Goal: Obtain resource: Obtain resource

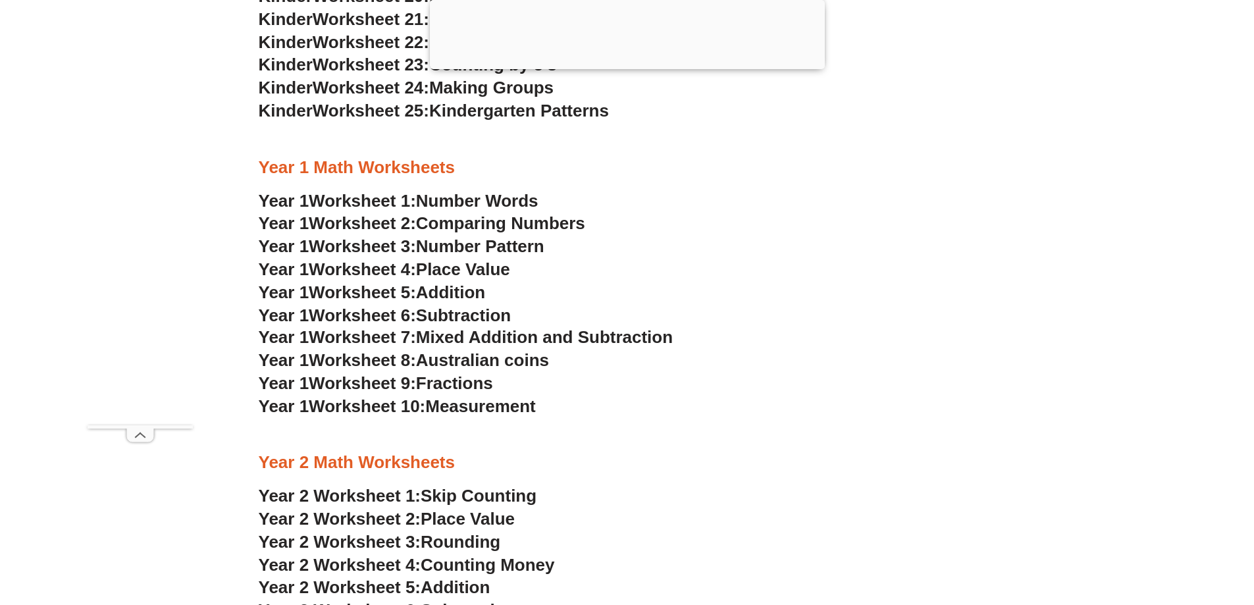
scroll to position [1251, 0]
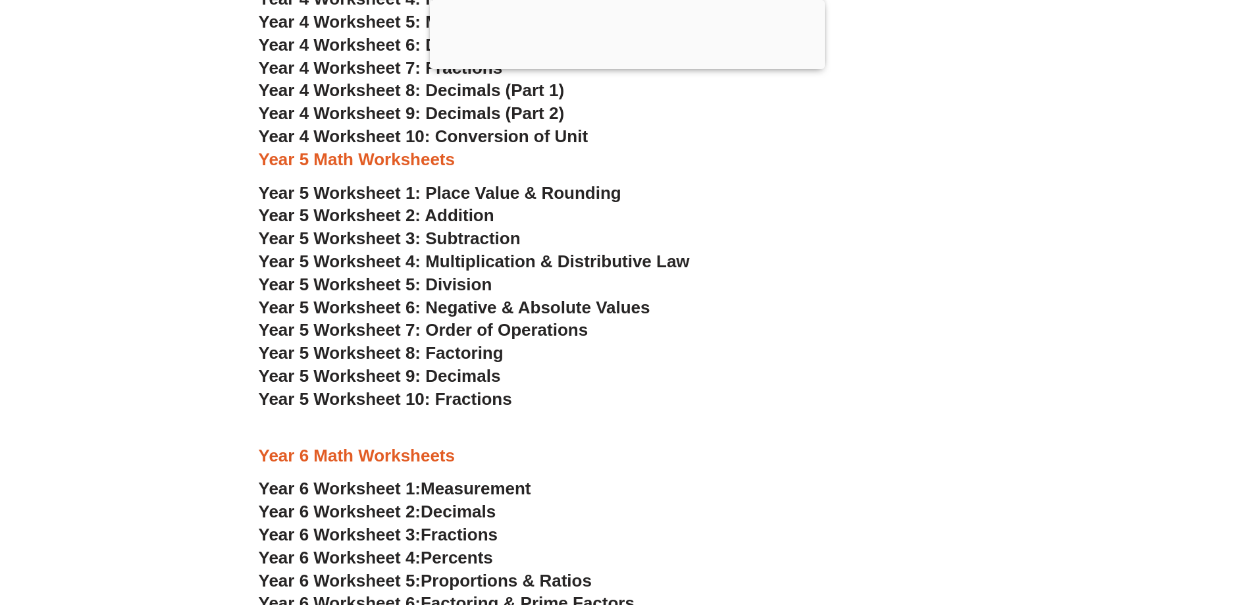
scroll to position [1247, 0]
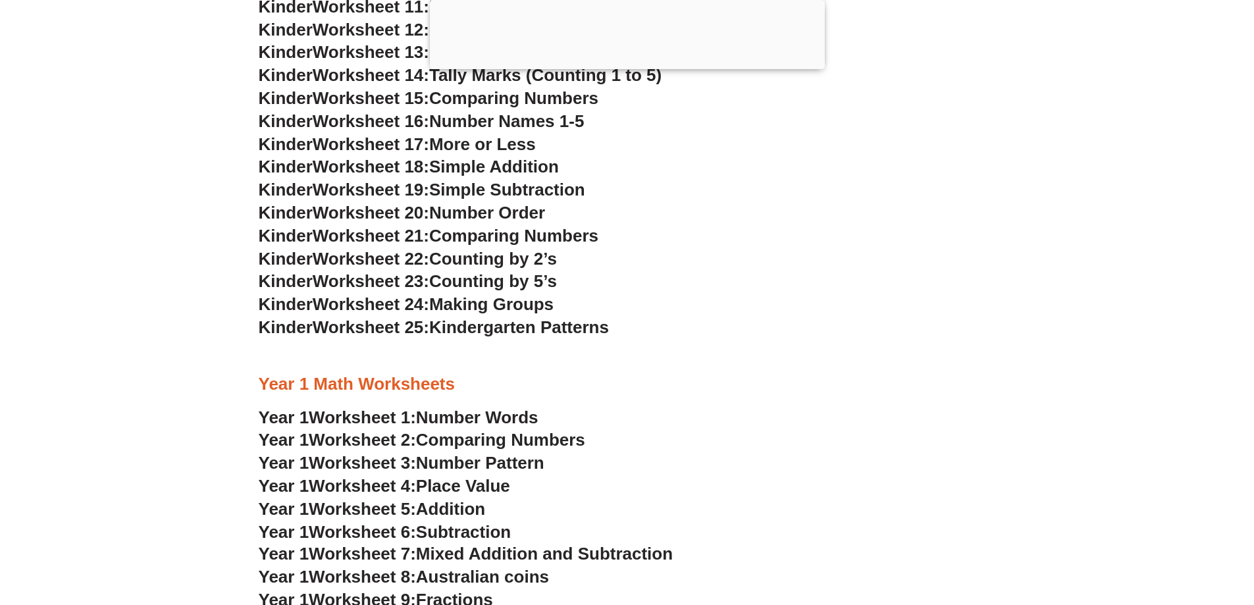
scroll to position [1247, 0]
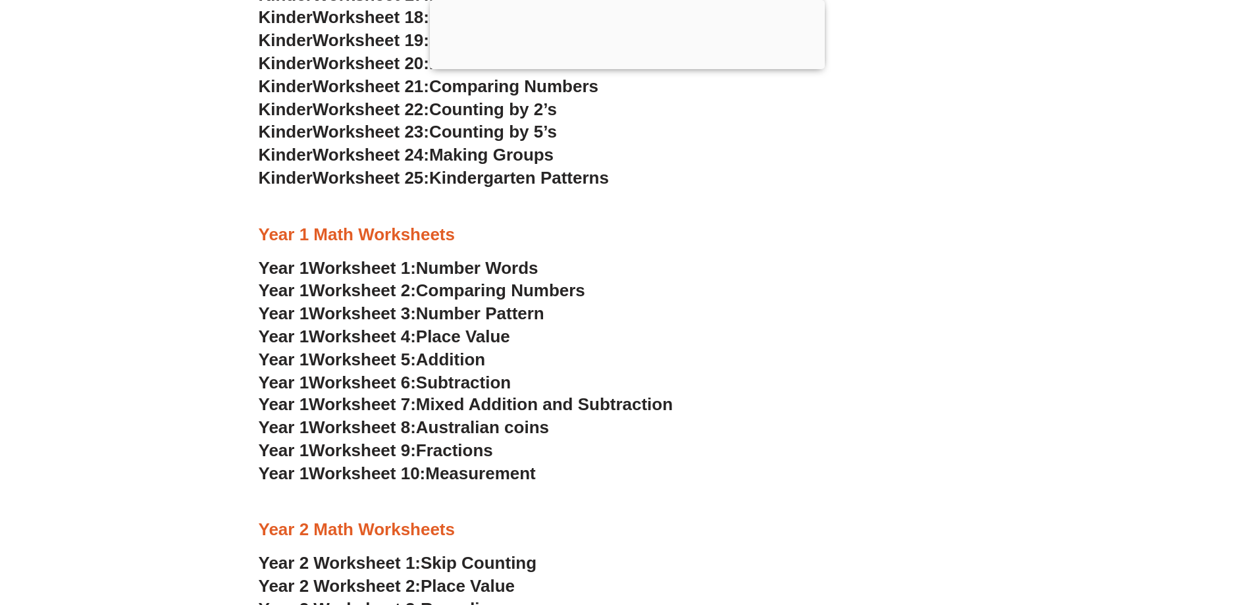
click at [558, 293] on span "Comparing Numbers" at bounding box center [500, 290] width 169 height 20
click at [528, 312] on span "Number Pattern" at bounding box center [480, 313] width 128 height 20
click at [440, 429] on span "Australian coins" at bounding box center [482, 427] width 133 height 20
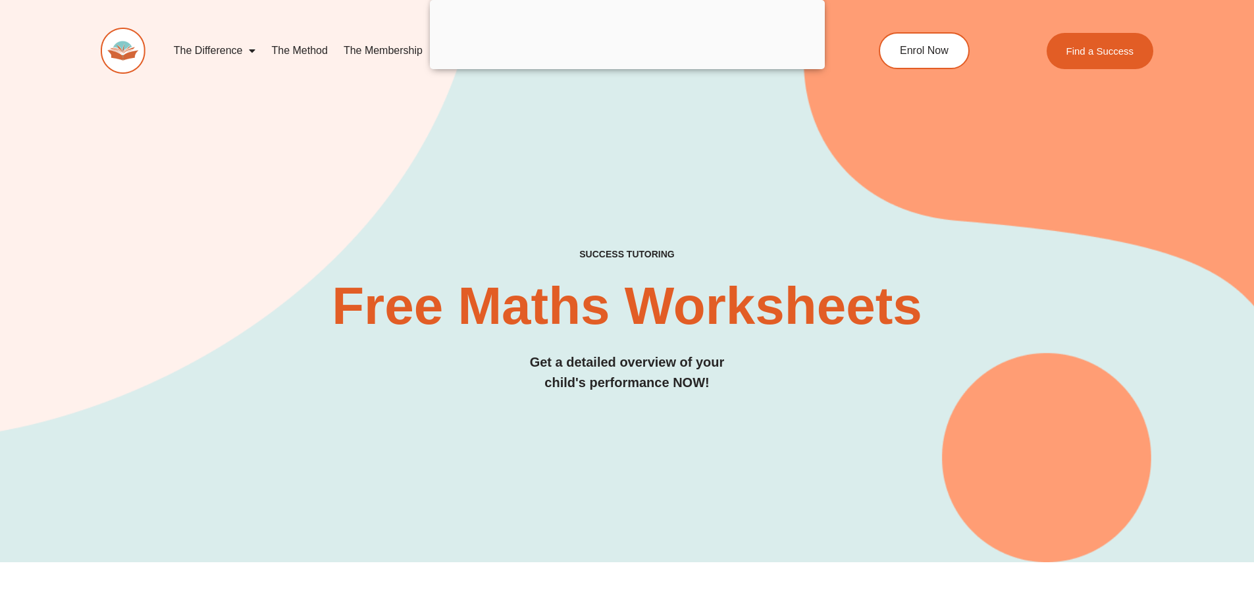
scroll to position [0, 0]
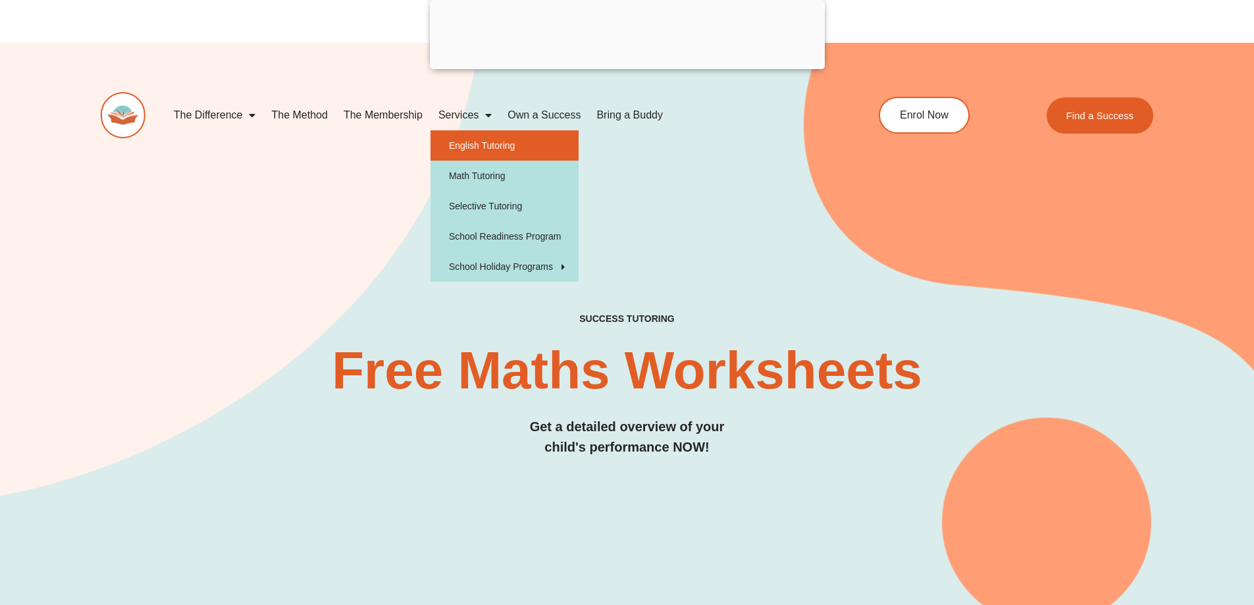
click at [521, 139] on link "English Tutoring" at bounding box center [505, 145] width 148 height 30
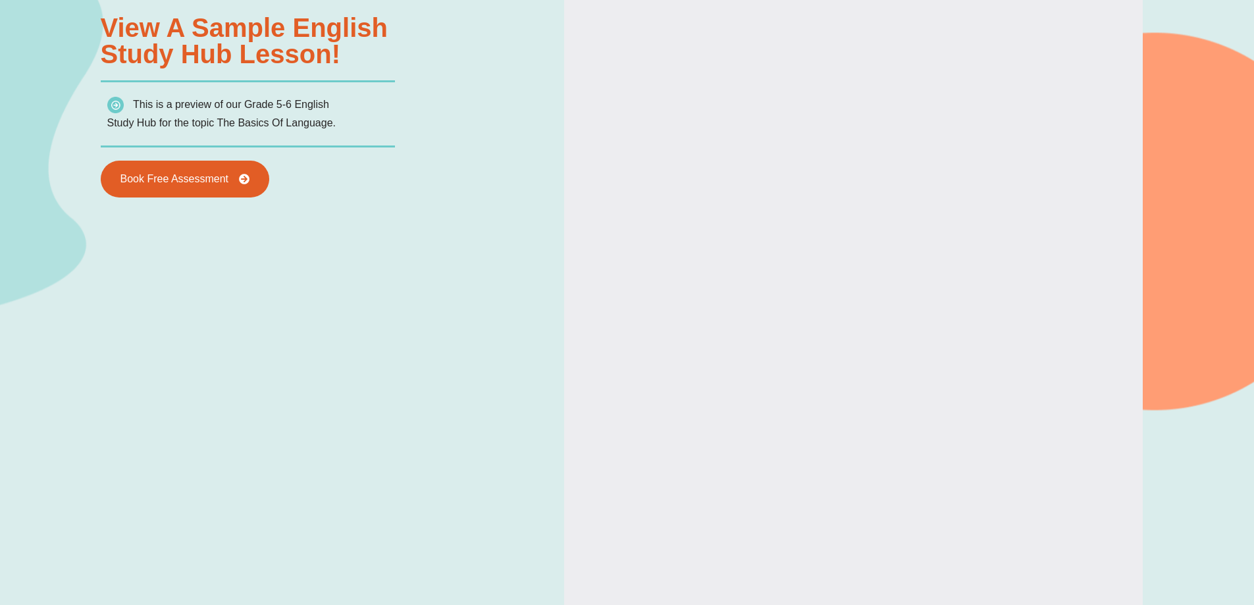
scroll to position [1637, 0]
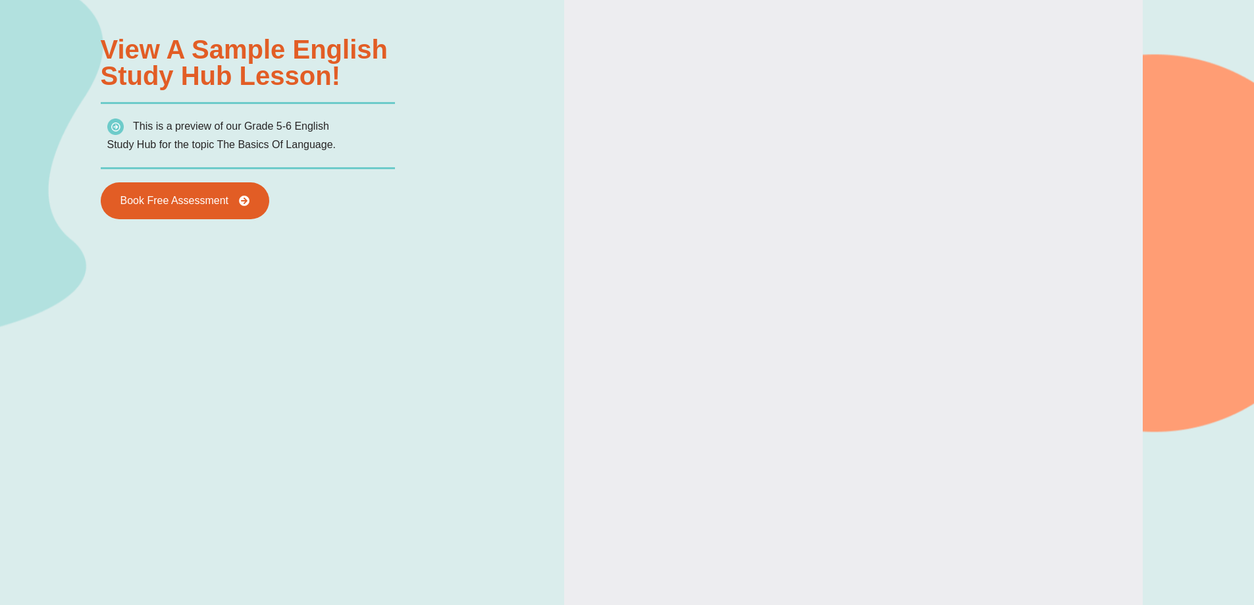
type input "*"
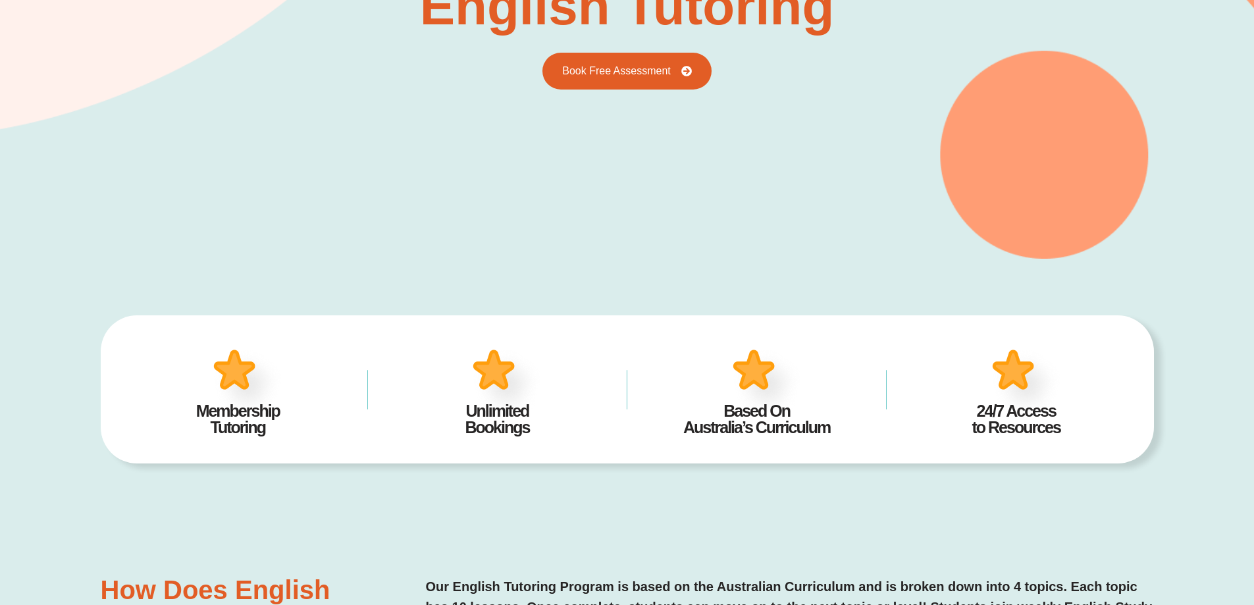
scroll to position [0, 0]
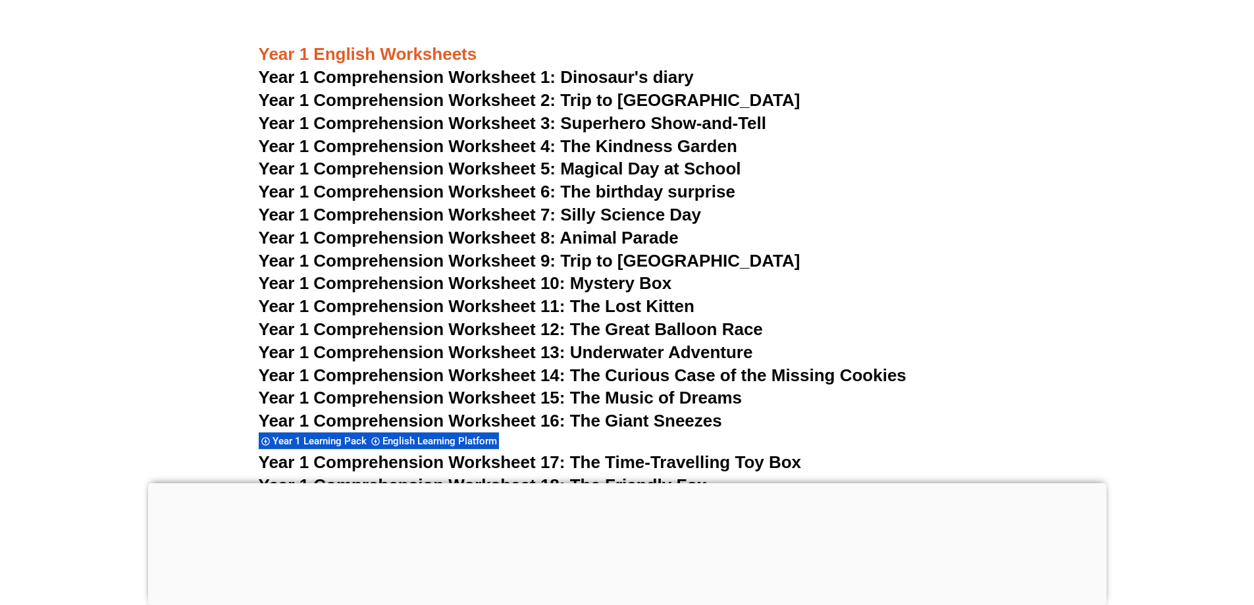
scroll to position [1726, 0]
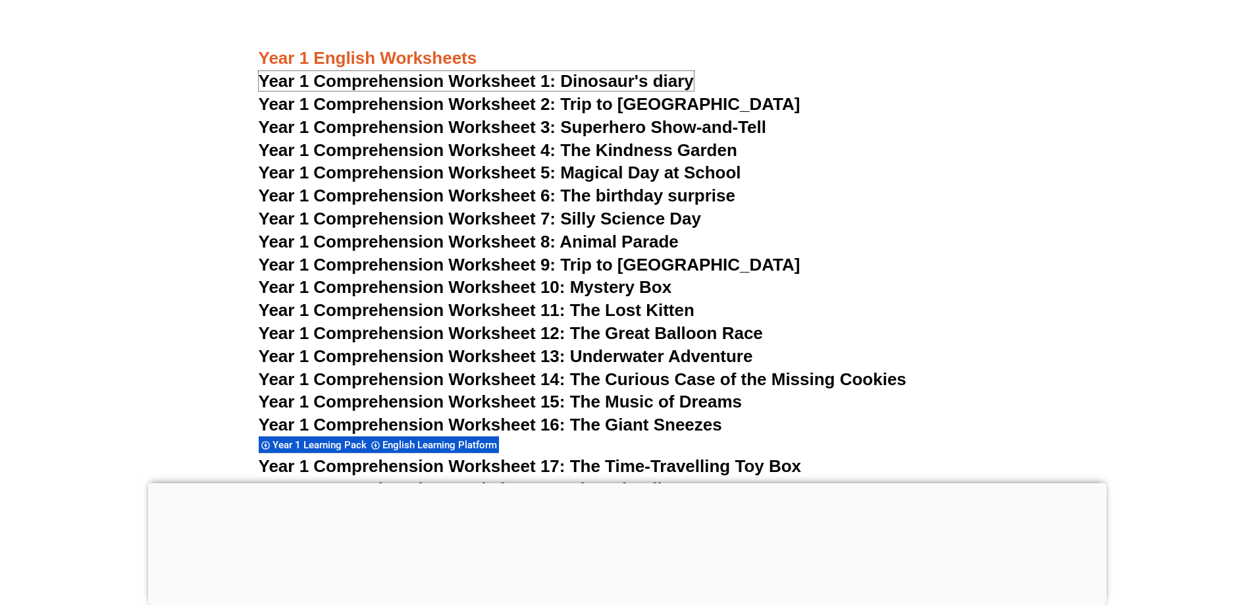
click at [670, 72] on span "Year 1 Comprehension Worksheet 1: Dinosaur's diary" at bounding box center [476, 81] width 435 height 20
click at [612, 107] on span "Year 1 Comprehension Worksheet 2: Trip to [GEOGRAPHIC_DATA]" at bounding box center [530, 104] width 542 height 20
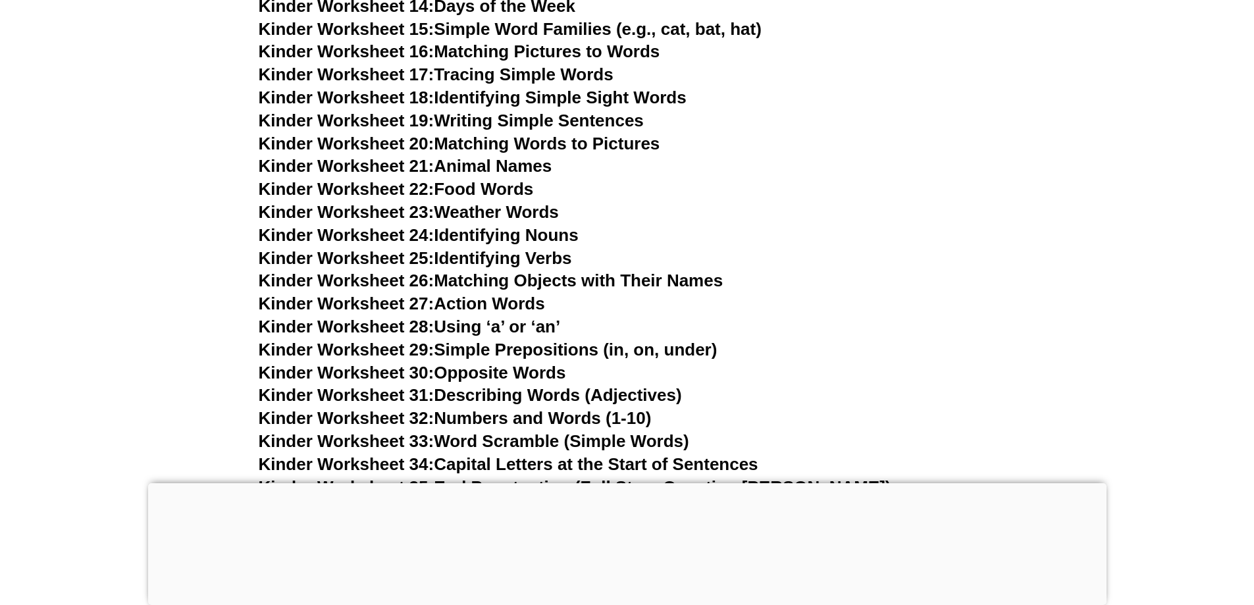
scroll to position [1265, 0]
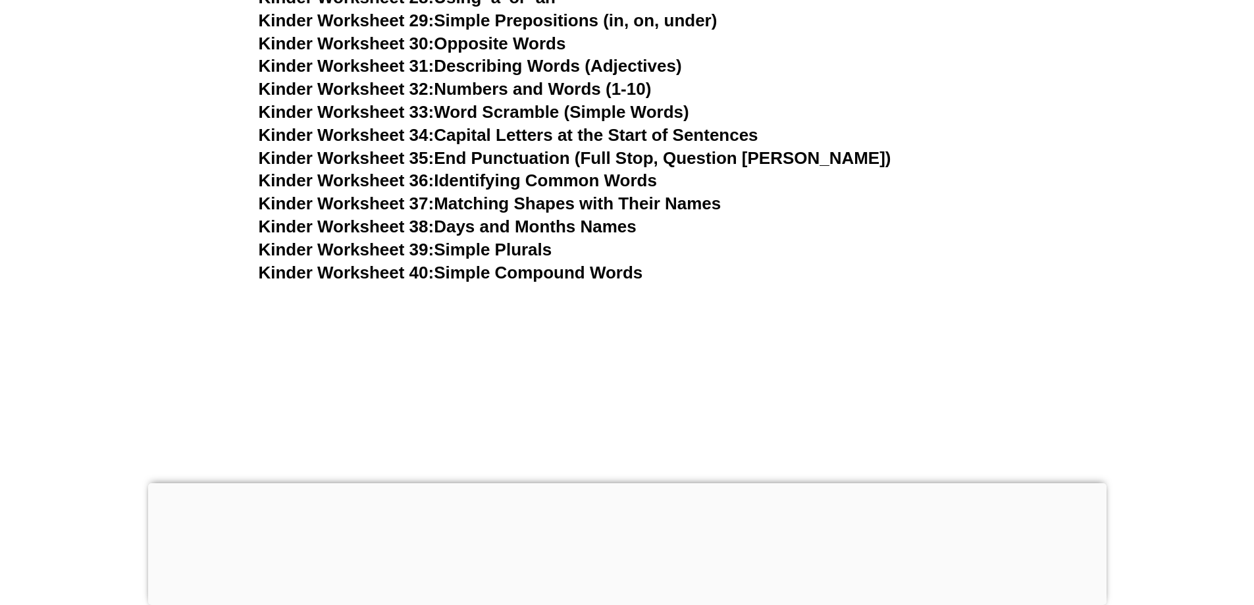
click at [617, 276] on link "Kinder Worksheet 40: Simple Compound Words" at bounding box center [451, 273] width 384 height 20
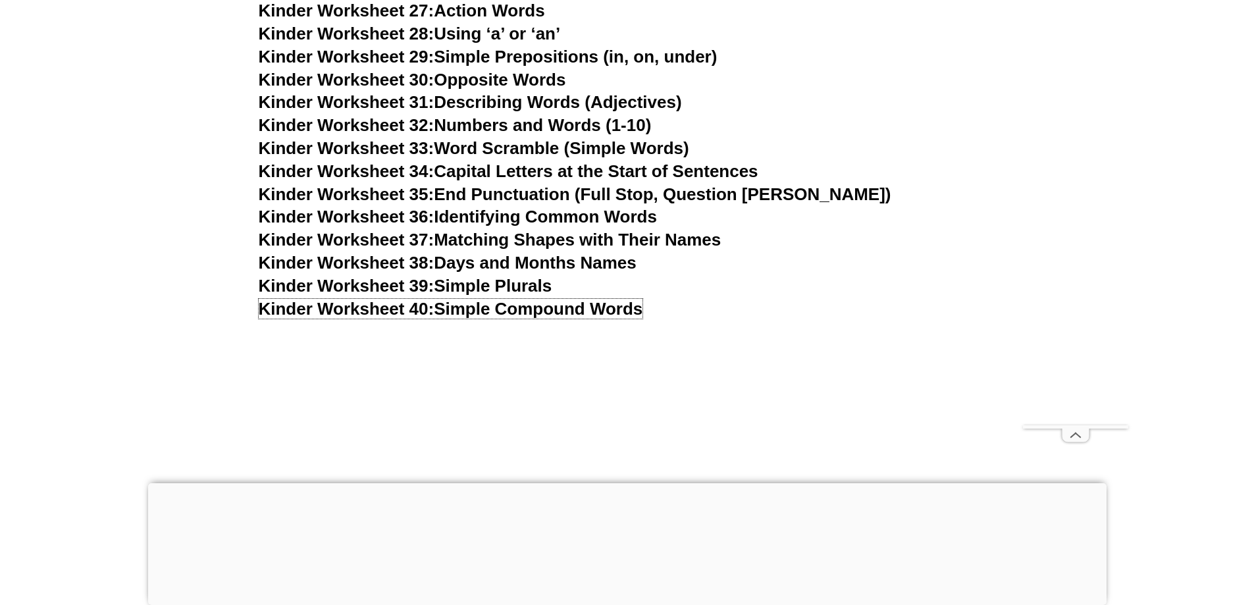
scroll to position [1199, 0]
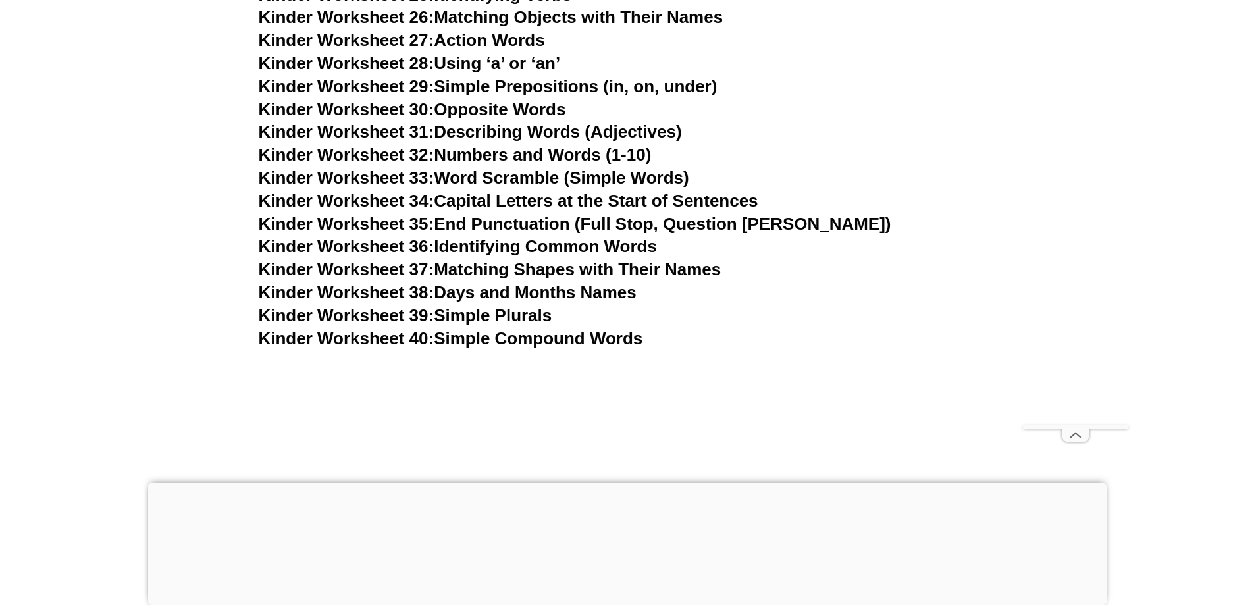
click at [533, 294] on link "Kinder Worksheet 38: Days and Months Names" at bounding box center [448, 292] width 378 height 20
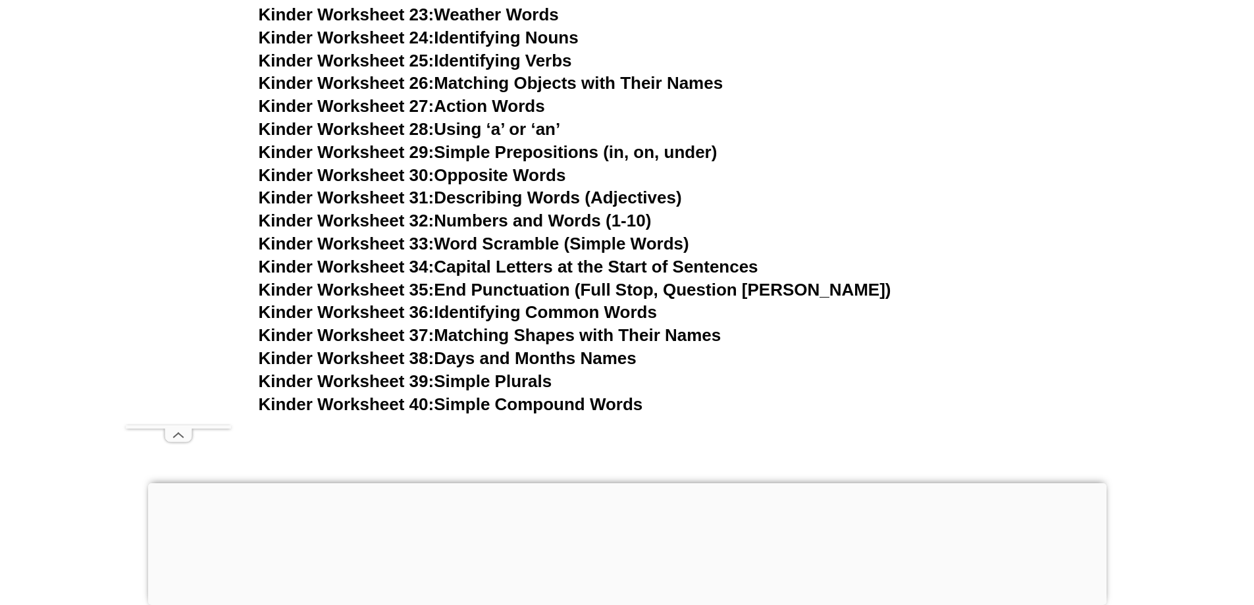
click at [631, 196] on link "Kinder Worksheet 31: Describing Words (Adjectives)" at bounding box center [470, 198] width 423 height 20
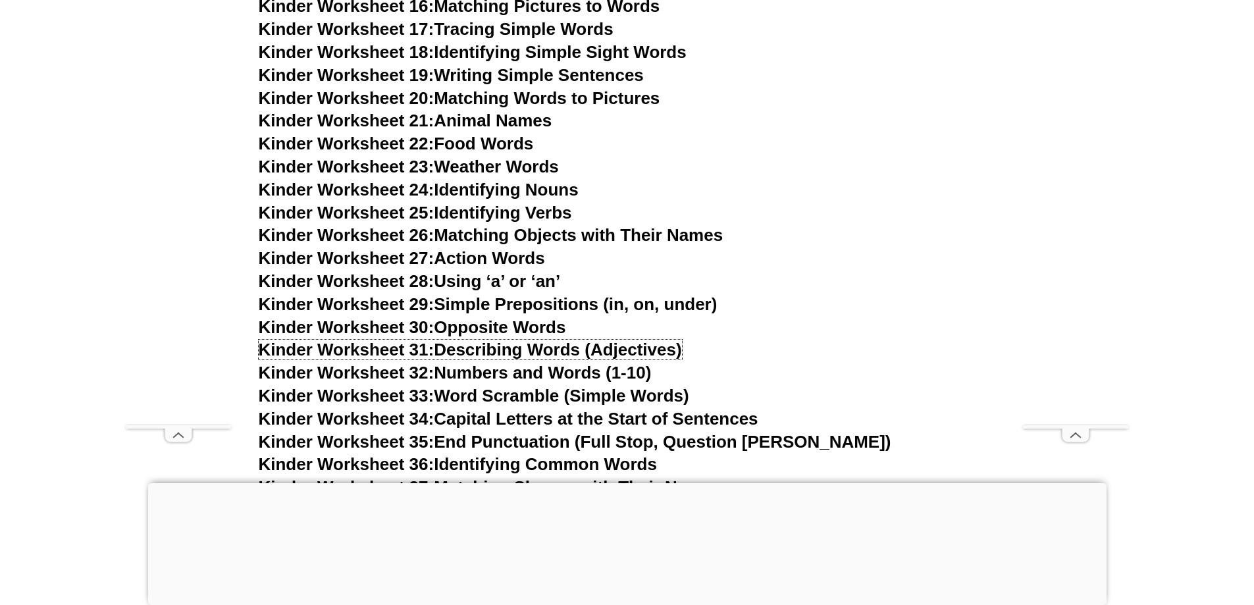
scroll to position [1199, 0]
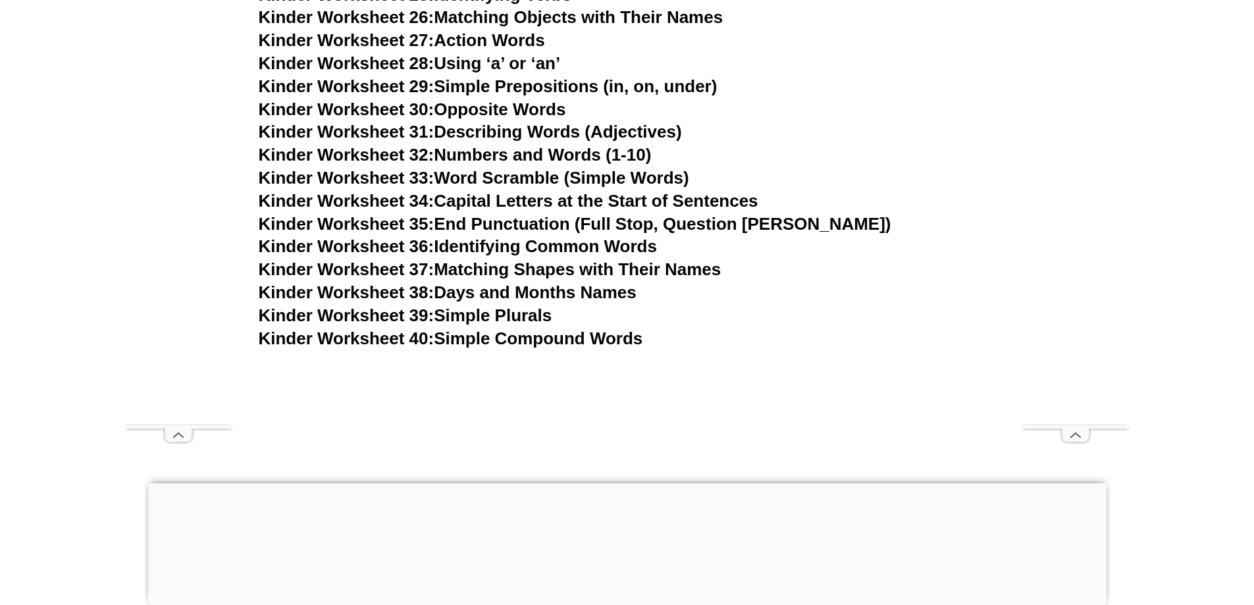
click at [610, 295] on link "Kinder Worksheet 38: Days and Months Names" at bounding box center [448, 292] width 378 height 20
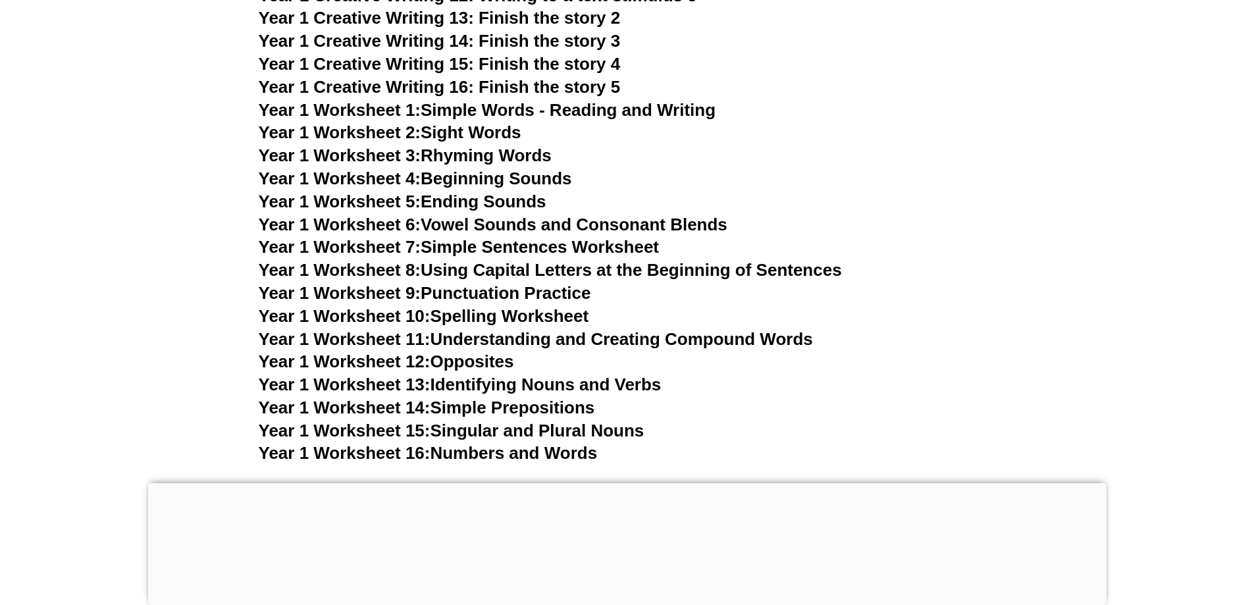
scroll to position [2582, 0]
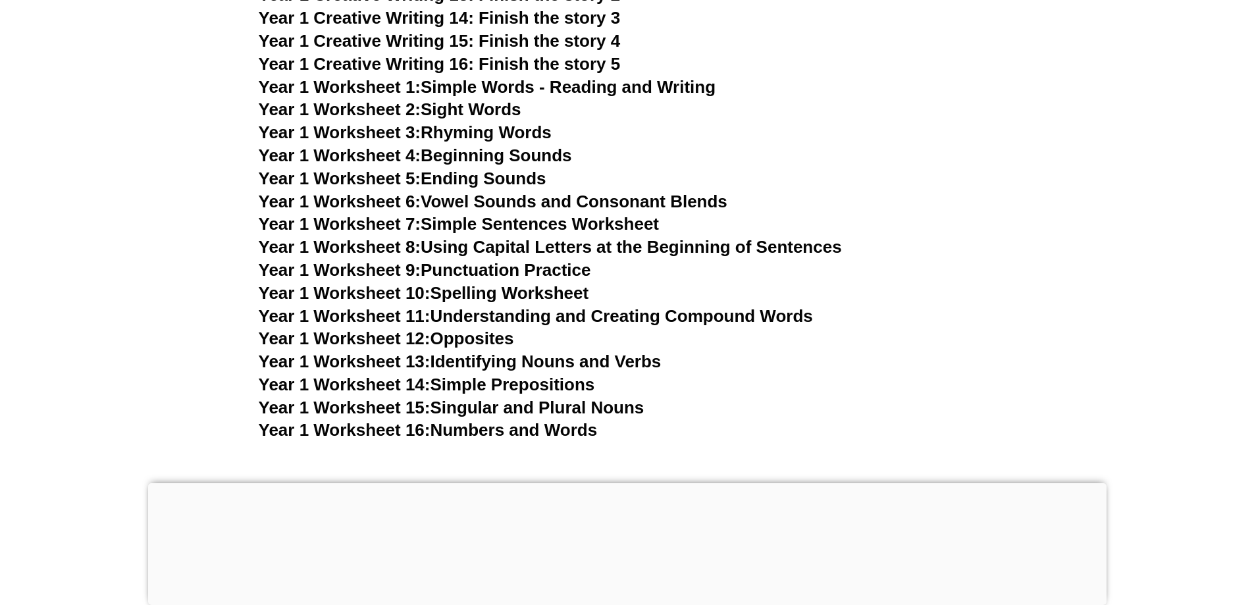
click at [575, 295] on link "Year 1 Worksheet 10: Spelling Worksheet" at bounding box center [424, 293] width 330 height 20
click at [516, 431] on link "Year 1 Worksheet 16: Numbers and Words" at bounding box center [428, 430] width 339 height 20
click at [495, 340] on link "Year 1 Worksheet 12: Opposites" at bounding box center [386, 338] width 255 height 20
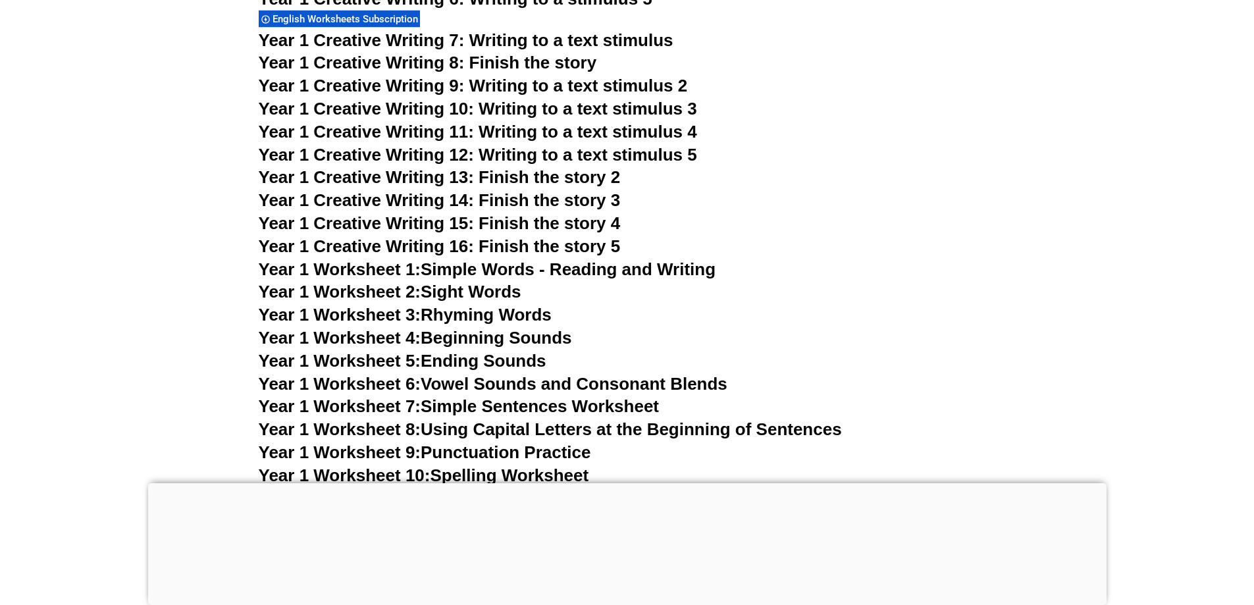
scroll to position [2384, 0]
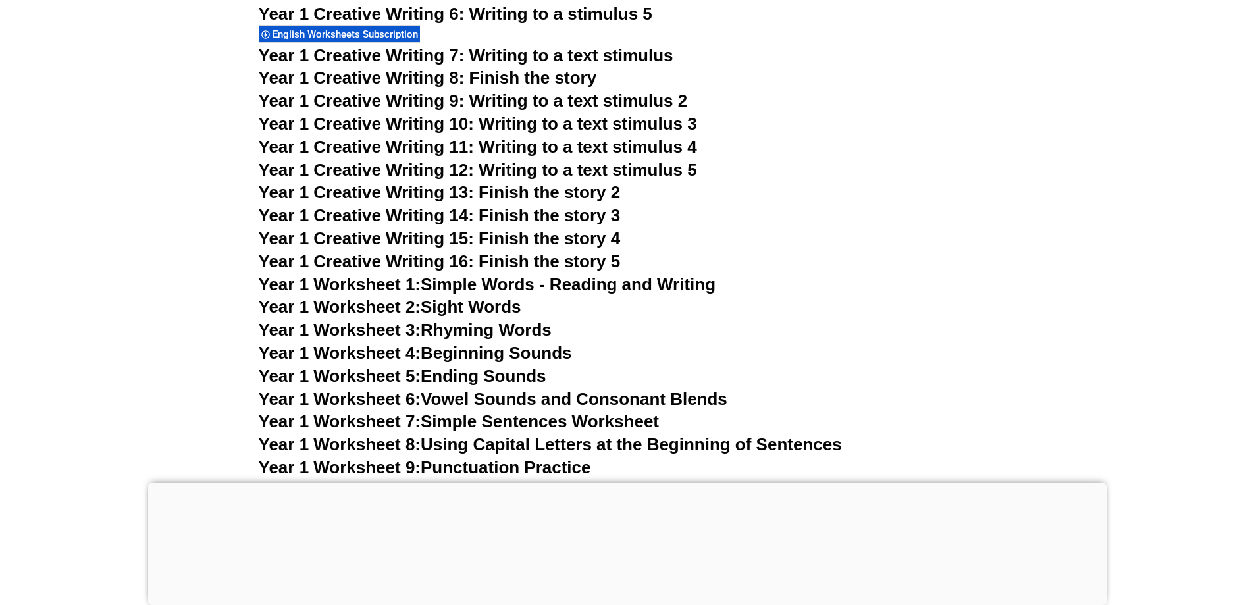
click at [513, 303] on link "Year 1 Worksheet 2: Sight Words" at bounding box center [390, 307] width 263 height 20
click at [1136, 354] on section "Kinder English Worksheets English Learning Platform English Worksheets Subscrip…" at bounding box center [627, 26] width 1254 height 3648
